Goal: Communication & Community: Connect with others

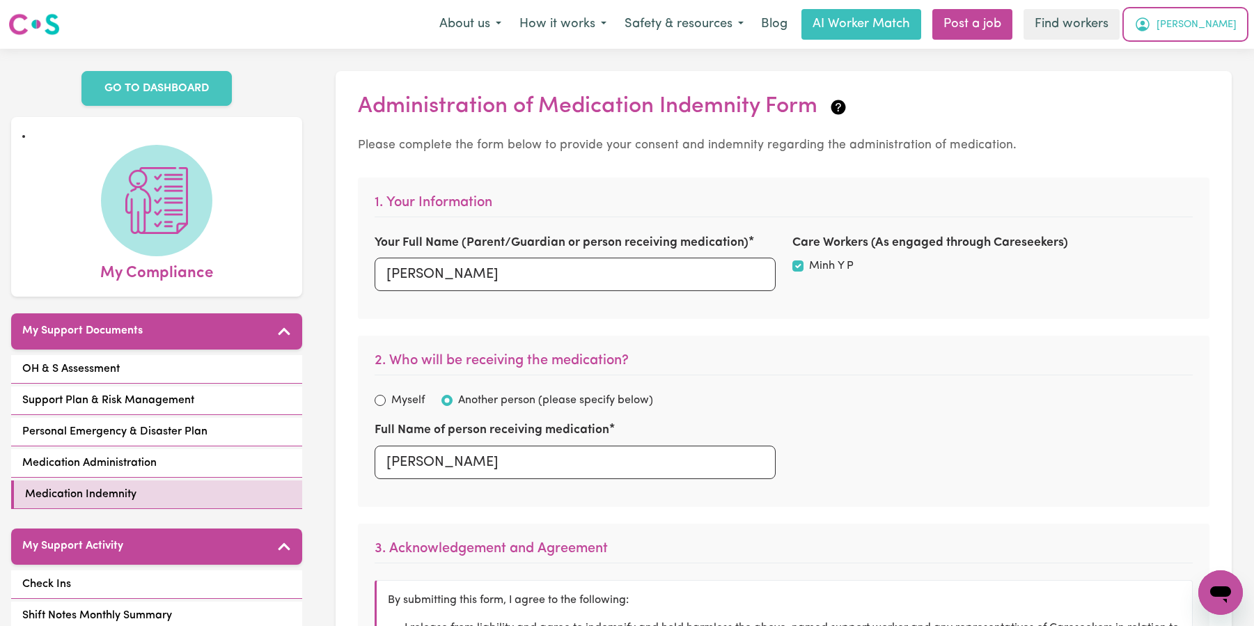
click at [1225, 32] on span "[PERSON_NAME]" at bounding box center [1196, 24] width 80 height 15
click at [1202, 51] on link "My Dashboard" at bounding box center [1190, 54] width 110 height 26
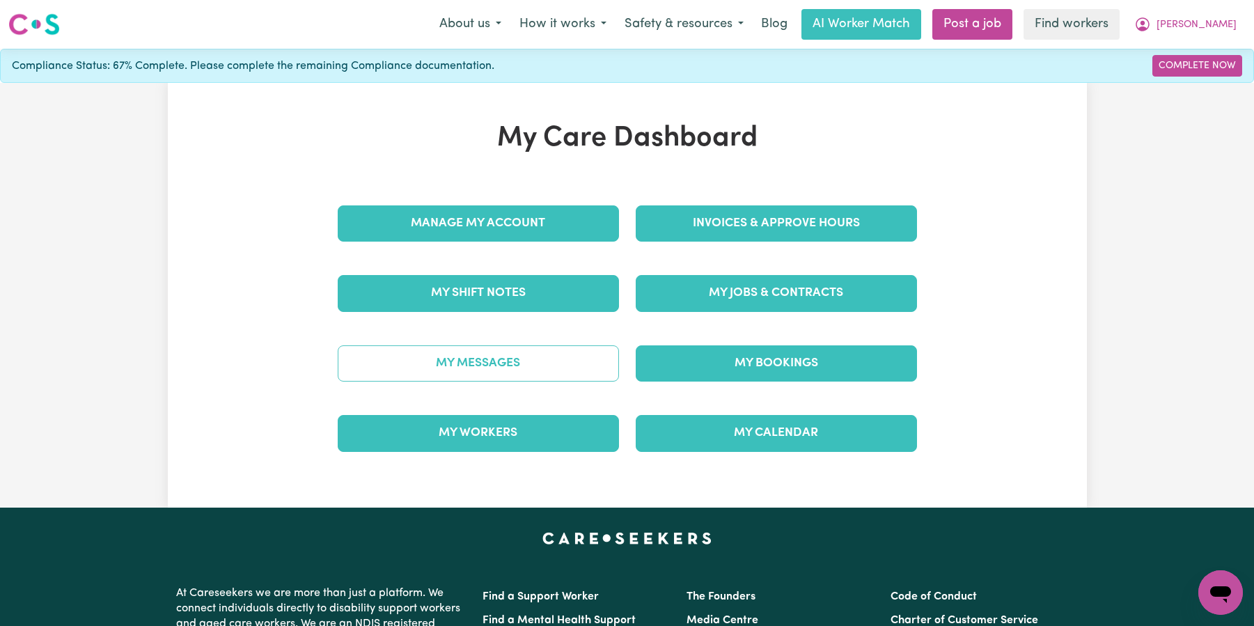
click at [585, 370] on link "My Messages" at bounding box center [478, 363] width 281 height 36
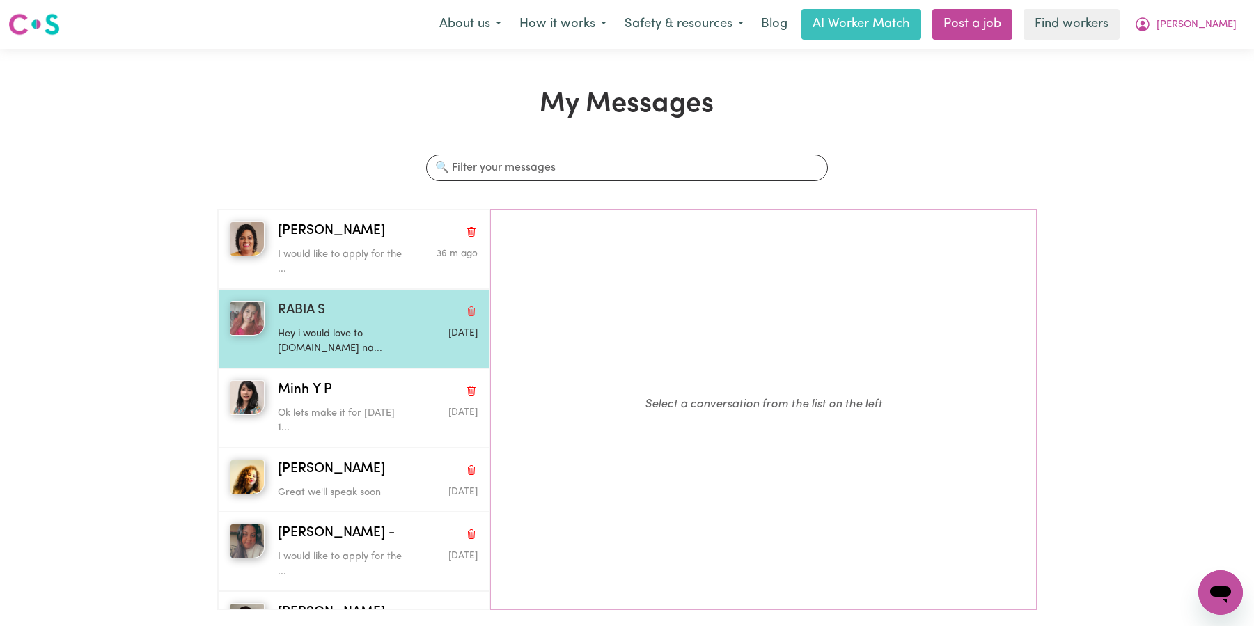
click at [388, 348] on p "Hey i would love to [DOMAIN_NAME] na..." at bounding box center [345, 342] width 134 height 30
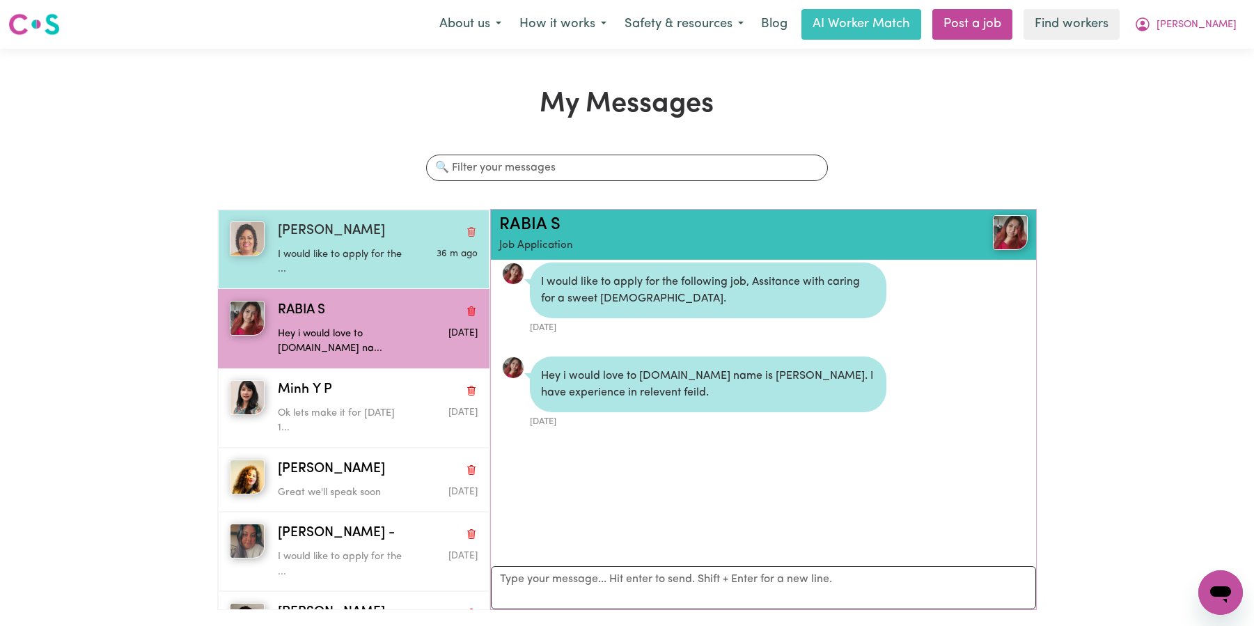
click at [399, 253] on p "I would like to apply for the ..." at bounding box center [345, 262] width 134 height 30
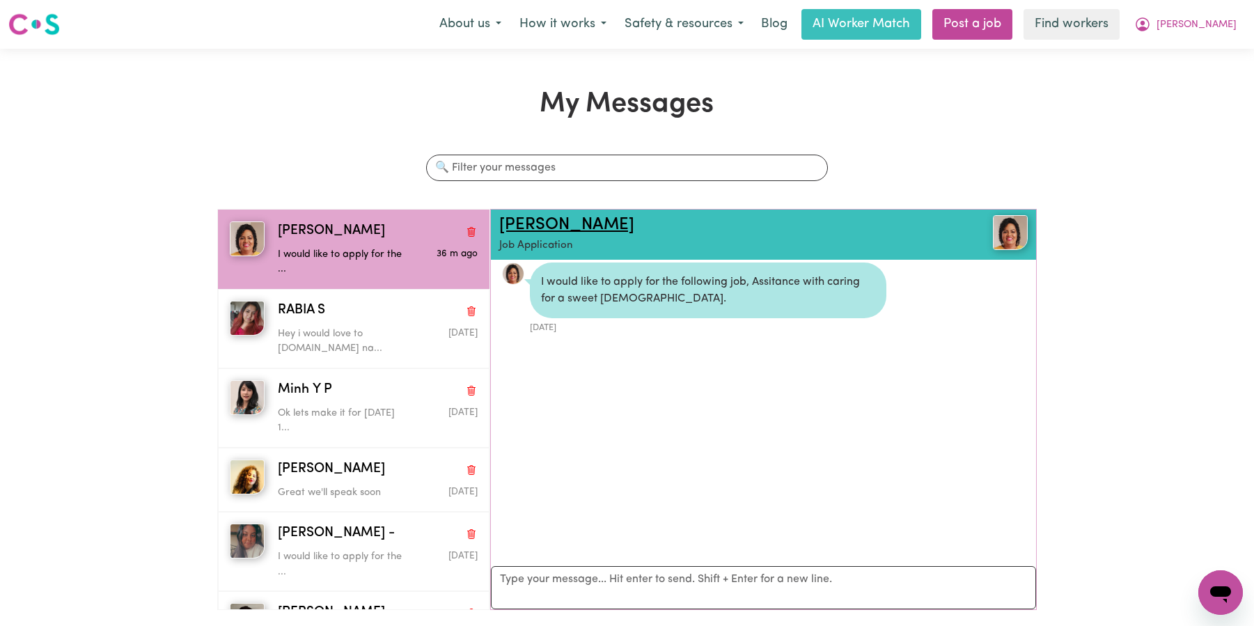
click at [532, 228] on link "[PERSON_NAME]" at bounding box center [566, 225] width 135 height 17
